Goal: Task Accomplishment & Management: Complete application form

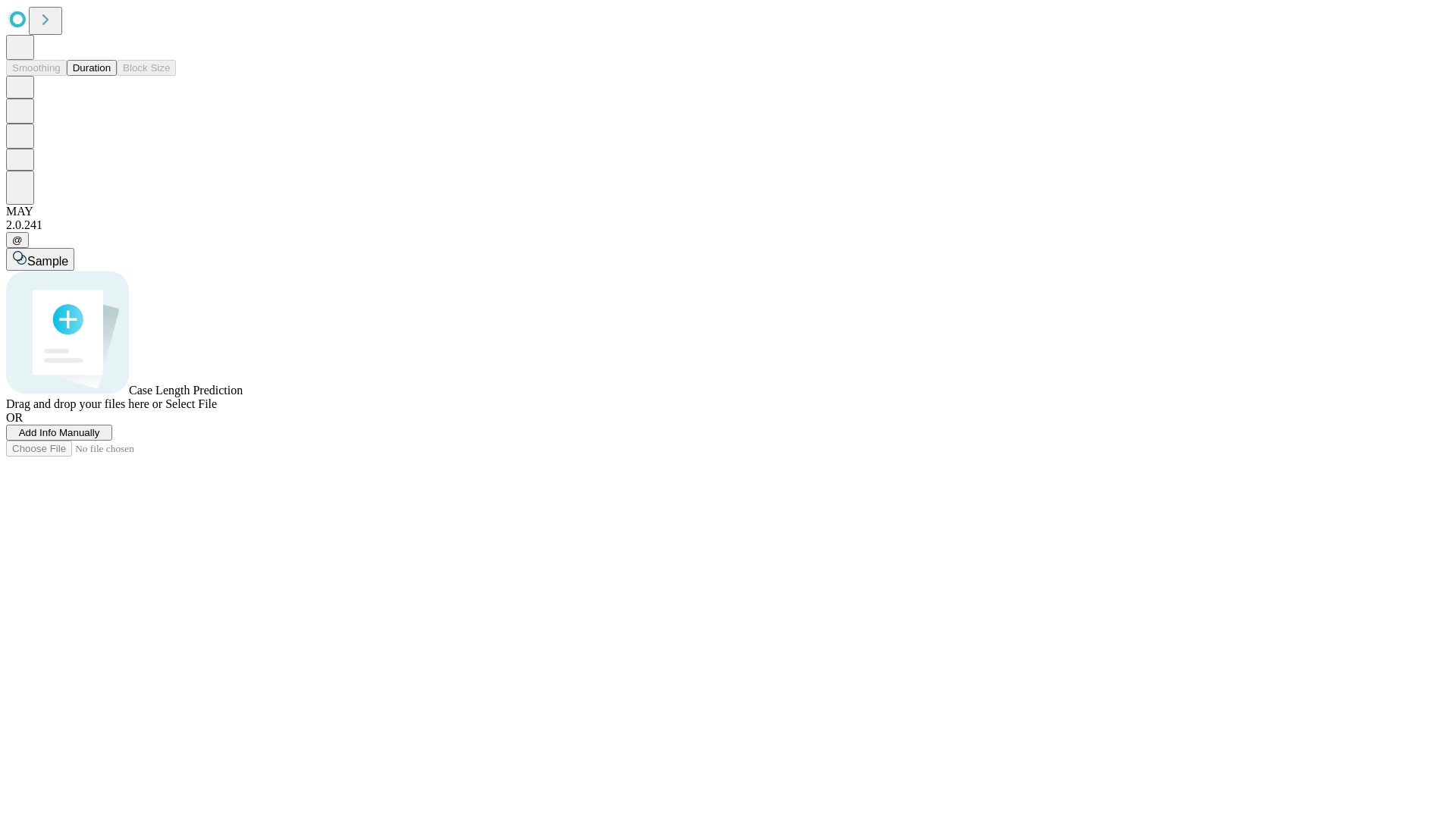
click at [100, 438] on span "Add Info Manually" at bounding box center [59, 433] width 81 height 11
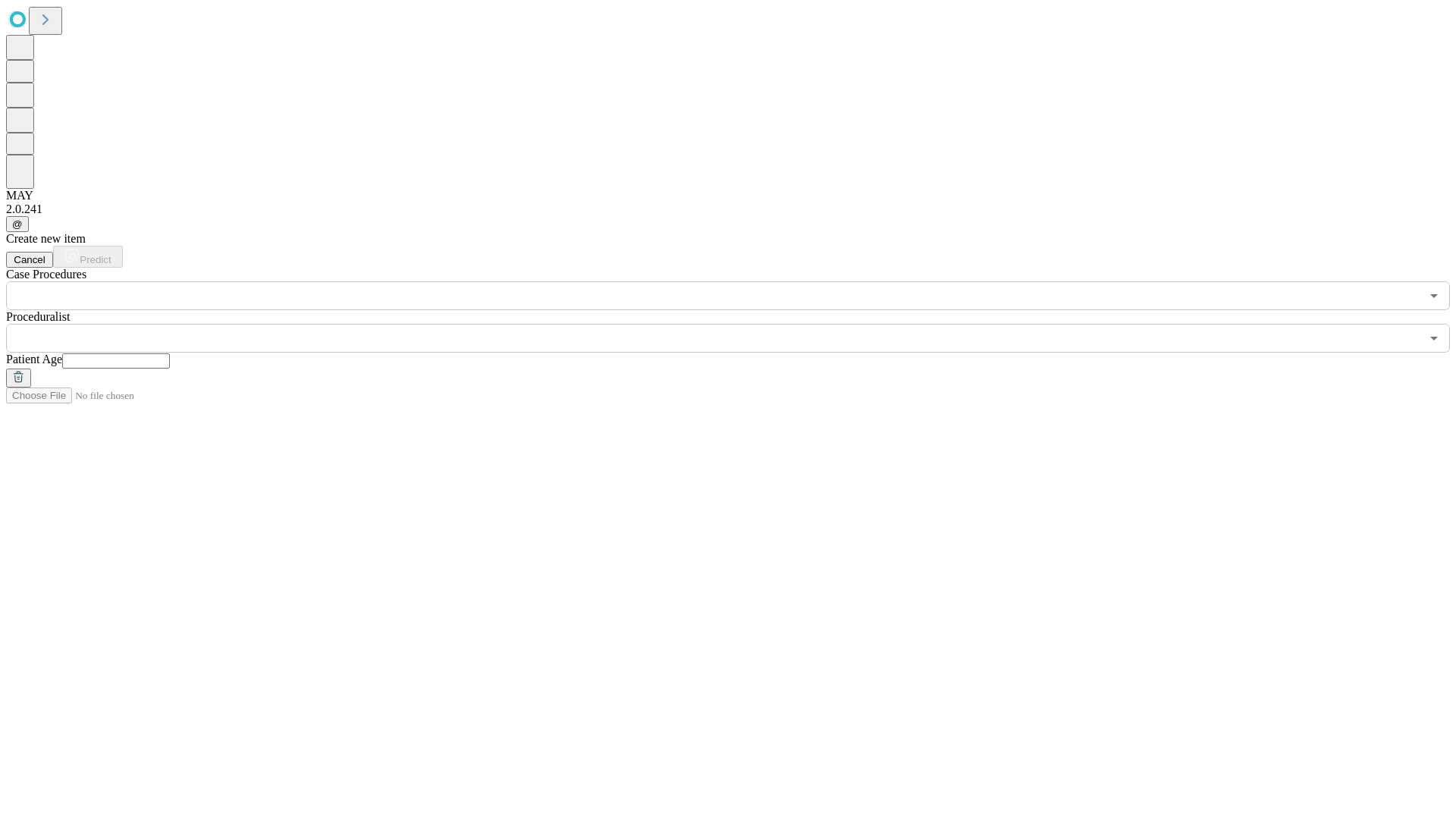
click at [170, 354] on input "text" at bounding box center [116, 361] width 108 height 15
type input "**"
